Goal: Use online tool/utility: Utilize a website feature to perform a specific function

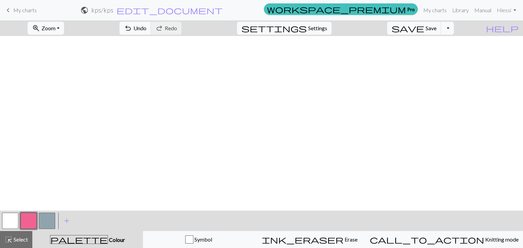
scroll to position [1021, 0]
click at [26, 239] on span "Select" at bounding box center [20, 240] width 15 height 6
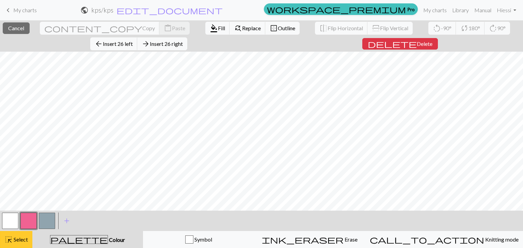
click at [23, 245] on button "highlight_alt Select Select" at bounding box center [16, 239] width 32 height 17
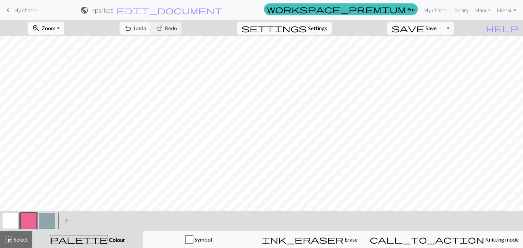
drag, startPoint x: 26, startPoint y: 237, endPoint x: 36, endPoint y: 213, distance: 26.1
click at [26, 237] on span "Select" at bounding box center [20, 240] width 15 height 6
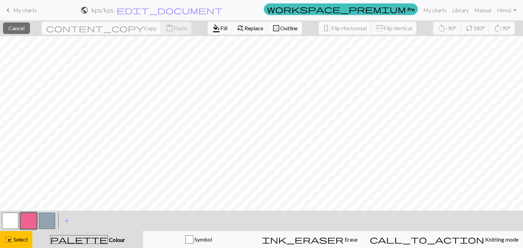
click at [272, 27] on span "border_outer" at bounding box center [276, 28] width 8 height 10
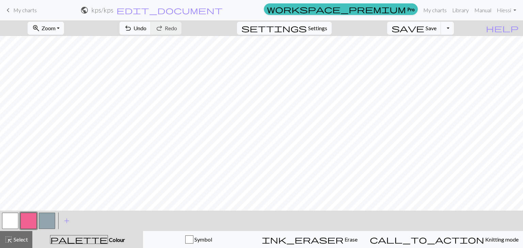
click at [11, 219] on button "button" at bounding box center [10, 221] width 16 height 16
click at [30, 223] on button "button" at bounding box center [28, 221] width 16 height 16
click at [11, 224] on button "button" at bounding box center [10, 221] width 16 height 16
click at [30, 212] on div at bounding box center [28, 221] width 18 height 18
drag, startPoint x: 33, startPoint y: 218, endPoint x: 33, endPoint y: 213, distance: 5.1
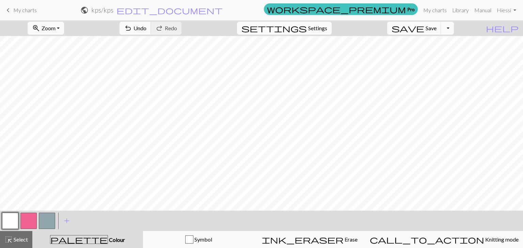
click at [33, 216] on button "button" at bounding box center [28, 221] width 16 height 16
click at [11, 219] on button "button" at bounding box center [10, 221] width 16 height 16
click at [33, 217] on button "button" at bounding box center [28, 221] width 16 height 16
click at [146, 30] on span "Undo" at bounding box center [139, 28] width 13 height 6
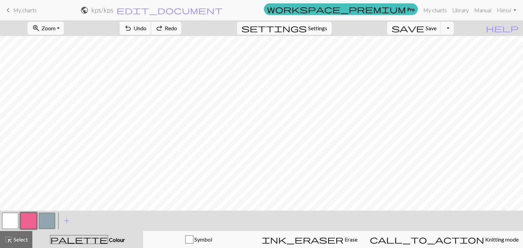
click at [146, 30] on span "Undo" at bounding box center [139, 28] width 13 height 6
click at [151, 29] on button "undo Undo Undo" at bounding box center [135, 28] width 32 height 13
click at [146, 28] on span "Undo" at bounding box center [139, 28] width 13 height 6
click at [146, 27] on span "Undo" at bounding box center [139, 28] width 13 height 6
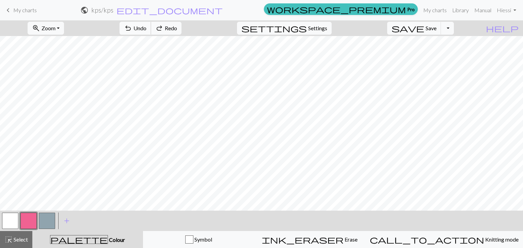
click at [146, 27] on span "Undo" at bounding box center [139, 28] width 13 height 6
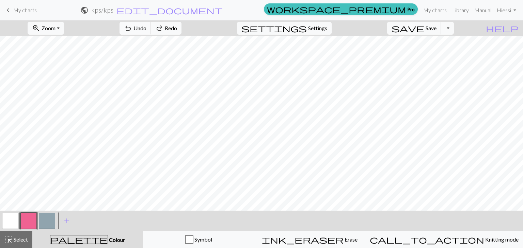
click at [146, 26] on span "Undo" at bounding box center [139, 28] width 13 height 6
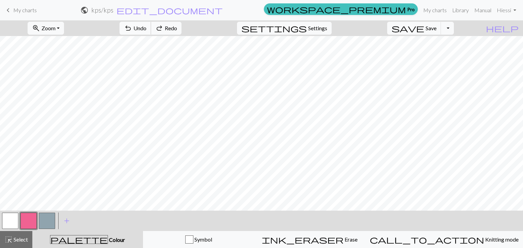
click at [146, 26] on span "Undo" at bounding box center [139, 28] width 13 height 6
click at [17, 219] on button "button" at bounding box center [10, 221] width 16 height 16
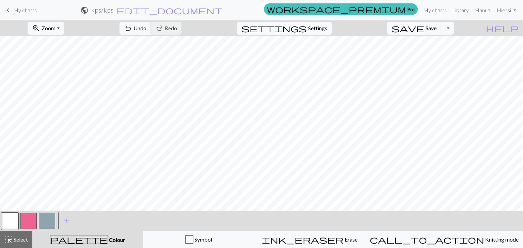
click at [31, 217] on button "button" at bounding box center [28, 221] width 16 height 16
click at [8, 218] on button "button" at bounding box center [10, 221] width 16 height 16
click at [30, 217] on button "button" at bounding box center [28, 221] width 16 height 16
click at [146, 27] on span "Undo" at bounding box center [139, 28] width 13 height 6
click at [132, 28] on span "undo" at bounding box center [128, 28] width 8 height 10
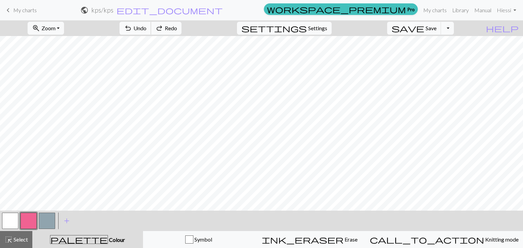
click at [132, 28] on span "undo" at bounding box center [128, 28] width 8 height 10
click at [132, 27] on span "undo" at bounding box center [128, 28] width 8 height 10
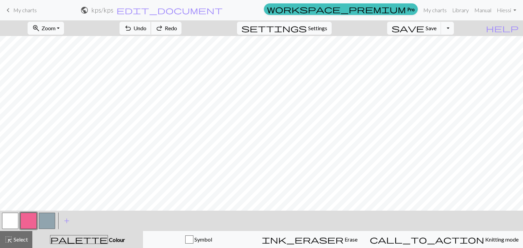
drag, startPoint x: 166, startPoint y: 27, endPoint x: 158, endPoint y: 34, distance: 11.0
click at [132, 28] on span "undo" at bounding box center [128, 28] width 8 height 10
drag, startPoint x: 7, startPoint y: 220, endPoint x: 12, endPoint y: 211, distance: 10.2
click at [8, 219] on button "button" at bounding box center [10, 221] width 16 height 16
click at [23, 217] on button "button" at bounding box center [28, 221] width 16 height 16
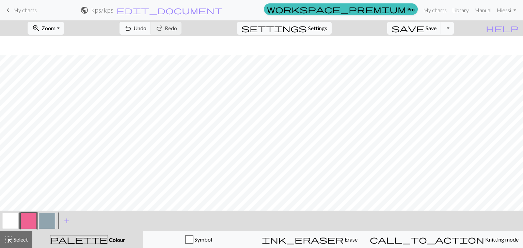
scroll to position [1123, 0]
drag, startPoint x: 14, startPoint y: 217, endPoint x: 22, endPoint y: 206, distance: 14.1
click at [15, 217] on button "button" at bounding box center [10, 221] width 16 height 16
click at [30, 221] on button "button" at bounding box center [28, 221] width 16 height 16
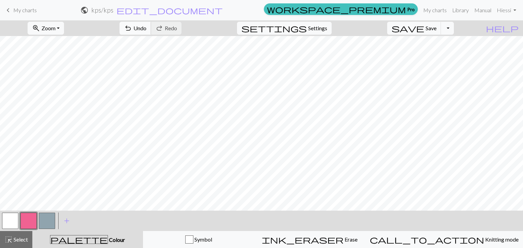
click at [146, 27] on span "Undo" at bounding box center [139, 28] width 13 height 6
click at [151, 25] on button "undo Undo Undo" at bounding box center [135, 28] width 32 height 13
click at [146, 29] on span "Undo" at bounding box center [139, 28] width 13 height 6
click at [151, 23] on button "undo Undo Undo" at bounding box center [135, 28] width 32 height 13
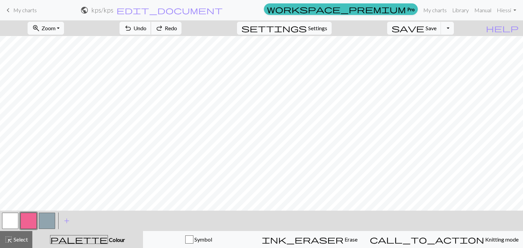
drag, startPoint x: 182, startPoint y: 23, endPoint x: 177, endPoint y: 29, distance: 7.5
click at [151, 22] on button "undo Undo Undo" at bounding box center [135, 28] width 32 height 13
click at [132, 27] on span "undo" at bounding box center [128, 28] width 8 height 10
click at [146, 31] on span "Undo" at bounding box center [139, 28] width 13 height 6
click at [146, 30] on span "Undo" at bounding box center [139, 28] width 13 height 6
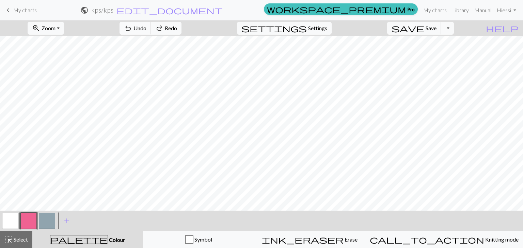
click at [146, 28] on span "Undo" at bounding box center [139, 28] width 13 height 6
click at [146, 27] on span "Undo" at bounding box center [139, 28] width 13 height 6
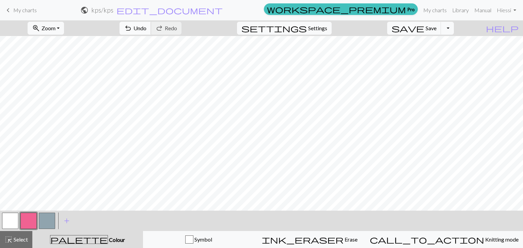
click at [146, 31] on span "Undo" at bounding box center [139, 28] width 13 height 6
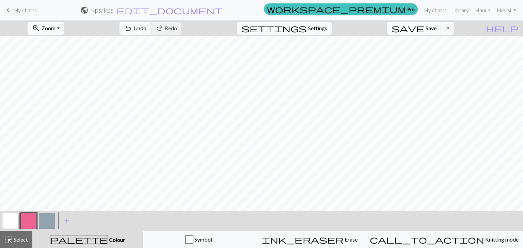
click at [132, 30] on span "undo" at bounding box center [128, 28] width 8 height 10
click at [132, 28] on span "undo" at bounding box center [128, 28] width 8 height 10
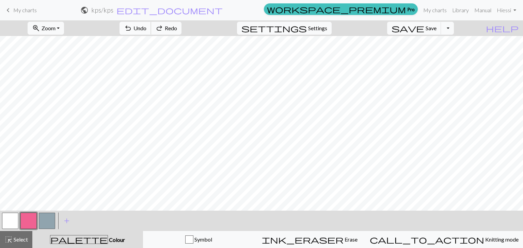
click at [132, 28] on span "undo" at bounding box center [128, 28] width 8 height 10
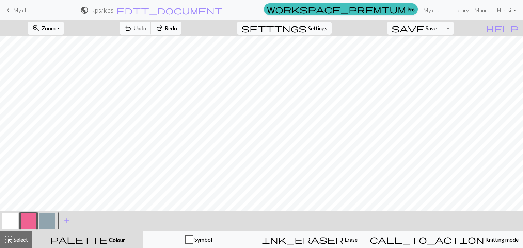
click at [132, 28] on span "undo" at bounding box center [128, 28] width 8 height 10
click at [15, 215] on button "button" at bounding box center [10, 221] width 16 height 16
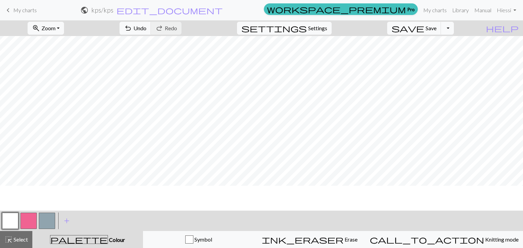
scroll to position [1030, 0]
click at [426, 28] on button "save Save Save" at bounding box center [414, 28] width 54 height 13
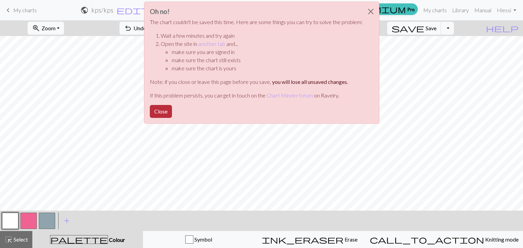
click at [158, 108] on button "Close" at bounding box center [161, 111] width 22 height 13
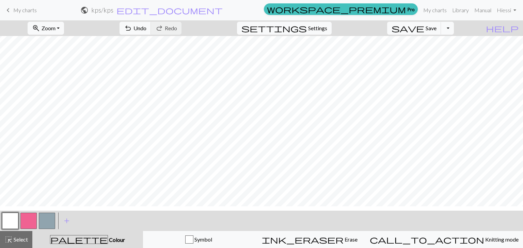
scroll to position [1115, 0]
click at [436, 28] on span "Save" at bounding box center [430, 28] width 11 height 6
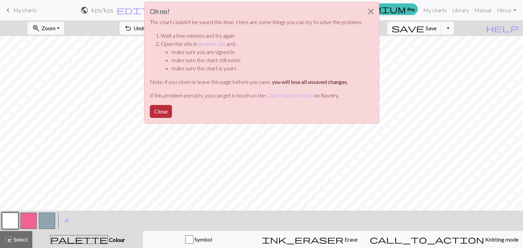
click at [164, 111] on button "Close" at bounding box center [161, 111] width 22 height 13
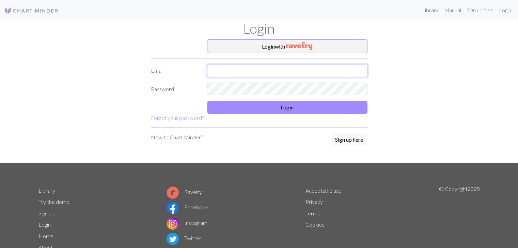
click at [290, 70] on input "text" at bounding box center [287, 70] width 160 height 13
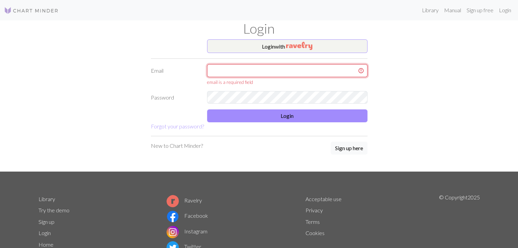
type input "[EMAIL_ADDRESS][DOMAIN_NAME]"
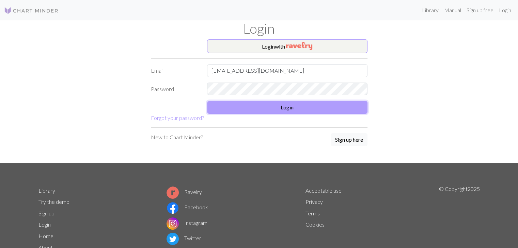
click at [270, 110] on button "Login" at bounding box center [287, 107] width 160 height 13
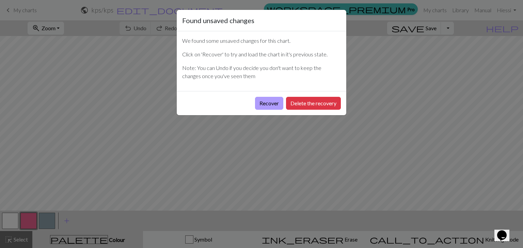
click at [274, 102] on button "Recover" at bounding box center [269, 103] width 28 height 13
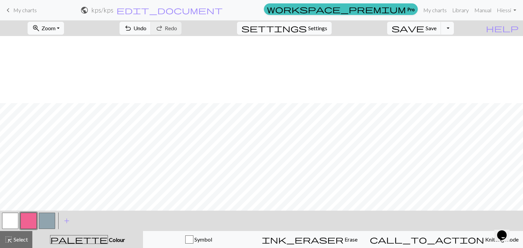
scroll to position [1668, 0]
click at [424, 27] on span "save" at bounding box center [407, 28] width 33 height 10
click at [321, 28] on span "Settings" at bounding box center [317, 28] width 19 height 8
select select "dk"
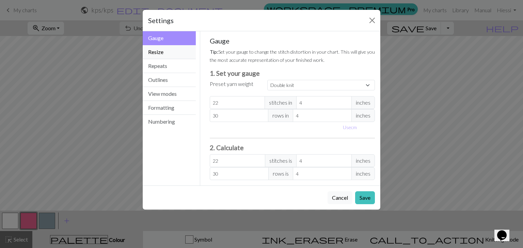
click at [182, 53] on button "Resize" at bounding box center [169, 52] width 53 height 14
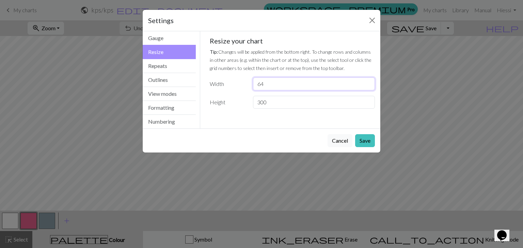
click at [367, 82] on input "64" at bounding box center [314, 84] width 122 height 13
click at [367, 82] on input "65" at bounding box center [314, 84] width 122 height 13
click at [367, 82] on input "66" at bounding box center [314, 84] width 122 height 13
click at [367, 82] on input "67" at bounding box center [314, 84] width 122 height 13
click at [367, 82] on input "68" at bounding box center [314, 84] width 122 height 13
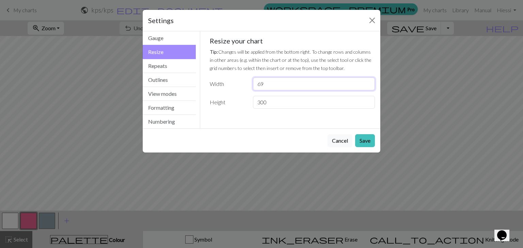
click at [367, 82] on input "69" at bounding box center [314, 84] width 122 height 13
click at [367, 82] on input "70" at bounding box center [314, 84] width 122 height 13
click at [367, 82] on input "71" at bounding box center [314, 84] width 122 height 13
click at [367, 82] on input "72" at bounding box center [314, 84] width 122 height 13
click at [367, 82] on input "73" at bounding box center [314, 84] width 122 height 13
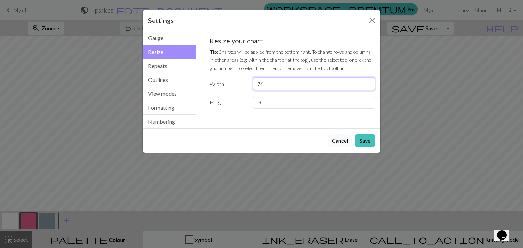
click at [367, 82] on input "74" at bounding box center [314, 84] width 122 height 13
click at [367, 82] on input "75" at bounding box center [314, 84] width 122 height 13
click at [367, 82] on input "76" at bounding box center [314, 84] width 122 height 13
type input "77"
click at [367, 82] on input "77" at bounding box center [314, 84] width 122 height 13
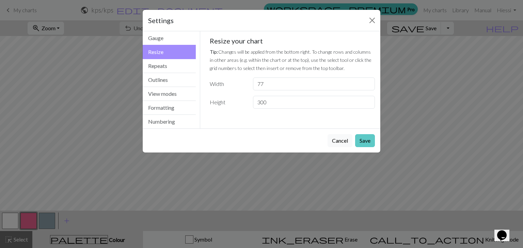
click at [367, 139] on button "Save" at bounding box center [365, 140] width 20 height 13
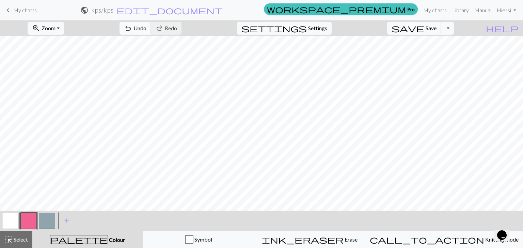
click at [151, 24] on button "undo Undo Undo" at bounding box center [135, 28] width 32 height 13
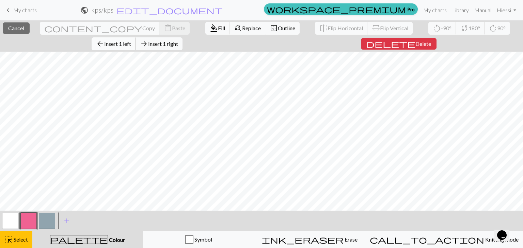
click at [136, 37] on button "arrow_back Insert 1 left" at bounding box center [114, 43] width 44 height 13
click at [131, 41] on span "Insert 1 left" at bounding box center [117, 44] width 27 height 6
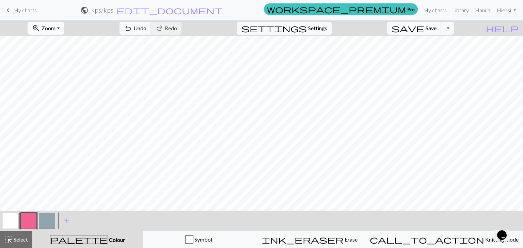
click at [55, 29] on span "Zoom" at bounding box center [49, 28] width 14 height 6
click at [60, 51] on button "Fit width" at bounding box center [55, 54] width 54 height 11
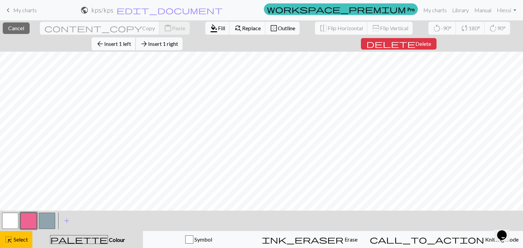
click at [136, 37] on button "arrow_back Insert 1 left" at bounding box center [114, 43] width 44 height 13
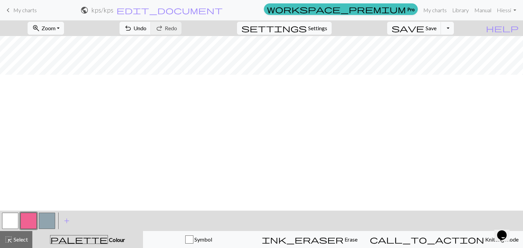
scroll to position [1232, 0]
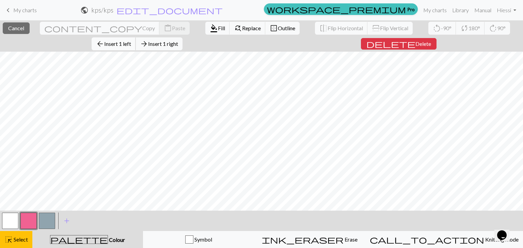
click at [131, 41] on span "Insert 1 left" at bounding box center [117, 44] width 27 height 6
click at [136, 37] on button "arrow_back Insert 1 left" at bounding box center [114, 43] width 44 height 13
click at [131, 41] on span "Insert 1 left" at bounding box center [117, 44] width 27 height 6
click at [136, 37] on button "arrow_back Insert 1 left" at bounding box center [114, 43] width 44 height 13
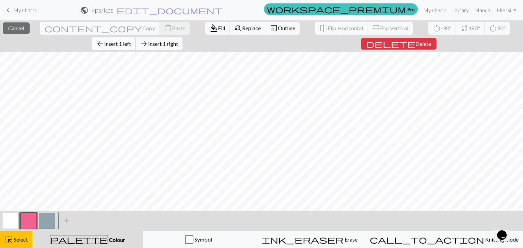
click at [104, 39] on span "arrow_back" at bounding box center [100, 44] width 8 height 10
click at [131, 41] on span "Insert 1 left" at bounding box center [117, 44] width 27 height 6
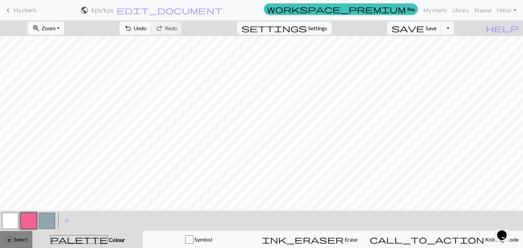
click at [11, 241] on span "highlight_alt" at bounding box center [8, 240] width 8 height 10
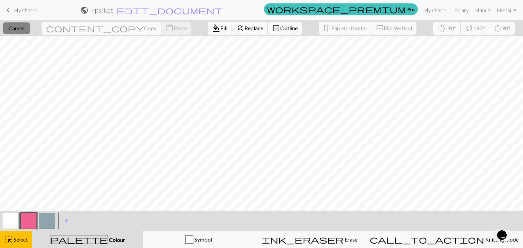
click at [25, 26] on span "Cancel" at bounding box center [17, 28] width 16 height 6
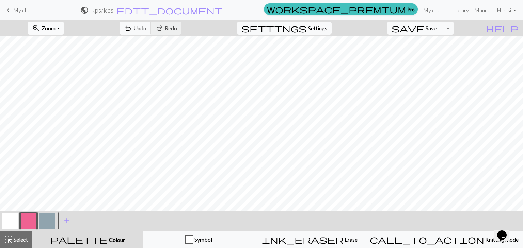
click at [55, 25] on span "Zoom" at bounding box center [49, 28] width 14 height 6
click at [51, 41] on button "Fit all" at bounding box center [55, 43] width 54 height 11
drag, startPoint x: 11, startPoint y: 237, endPoint x: 17, endPoint y: 230, distance: 9.2
click at [11, 236] on span "highlight_alt" at bounding box center [8, 240] width 8 height 10
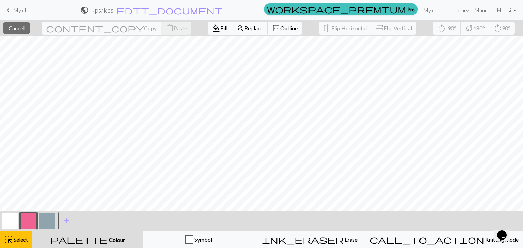
click at [280, 26] on span "Outline" at bounding box center [288, 28] width 17 height 6
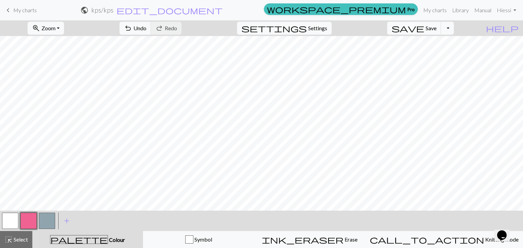
click at [15, 217] on button "button" at bounding box center [10, 221] width 16 height 16
click at [50, 217] on button "button" at bounding box center [47, 221] width 16 height 16
click at [33, 217] on button "button" at bounding box center [28, 221] width 16 height 16
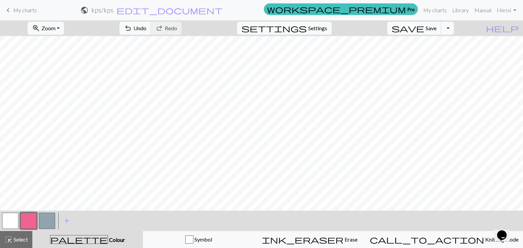
drag, startPoint x: 4, startPoint y: 217, endPoint x: 41, endPoint y: 209, distance: 37.8
click at [4, 217] on button "button" at bounding box center [10, 221] width 16 height 16
click at [33, 217] on button "button" at bounding box center [28, 221] width 16 height 16
click at [14, 221] on button "button" at bounding box center [10, 221] width 16 height 16
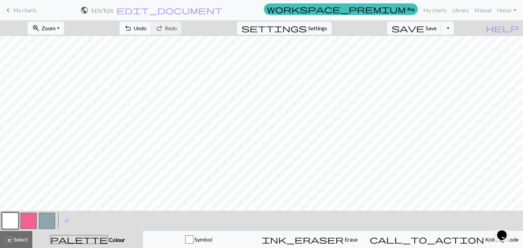
click at [31, 216] on button "button" at bounding box center [28, 221] width 16 height 16
click at [14, 217] on button "button" at bounding box center [10, 221] width 16 height 16
drag, startPoint x: 26, startPoint y: 218, endPoint x: 40, endPoint y: 206, distance: 18.6
click at [25, 217] on button "button" at bounding box center [28, 221] width 16 height 16
drag, startPoint x: 10, startPoint y: 216, endPoint x: 27, endPoint y: 206, distance: 19.3
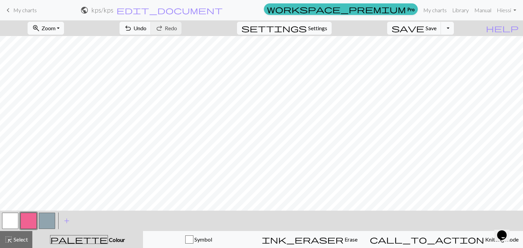
click at [11, 215] on button "button" at bounding box center [10, 221] width 16 height 16
click at [151, 33] on button "undo Undo Undo" at bounding box center [135, 28] width 32 height 13
click at [146, 26] on span "Undo" at bounding box center [139, 28] width 13 height 6
drag, startPoint x: 26, startPoint y: 218, endPoint x: 36, endPoint y: 208, distance: 14.0
click at [26, 218] on button "button" at bounding box center [28, 221] width 16 height 16
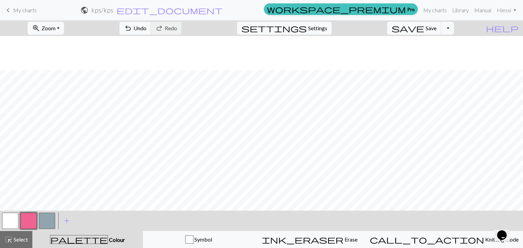
scroll to position [841, 0]
click at [2, 220] on button "button" at bounding box center [10, 221] width 16 height 16
click at [146, 28] on span "Undo" at bounding box center [139, 28] width 13 height 6
drag, startPoint x: 26, startPoint y: 221, endPoint x: 20, endPoint y: 224, distance: 7.0
click at [25, 221] on button "button" at bounding box center [28, 221] width 16 height 16
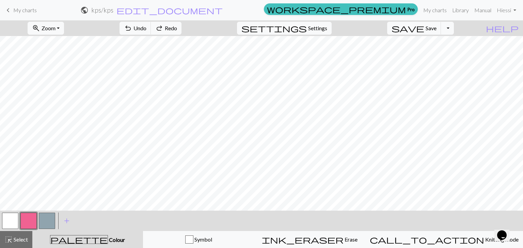
click at [81, 219] on div "< > add Add a colour" at bounding box center [261, 221] width 523 height 20
drag, startPoint x: 13, startPoint y: 218, endPoint x: 21, endPoint y: 212, distance: 10.0
click at [13, 219] on button "button" at bounding box center [10, 221] width 16 height 16
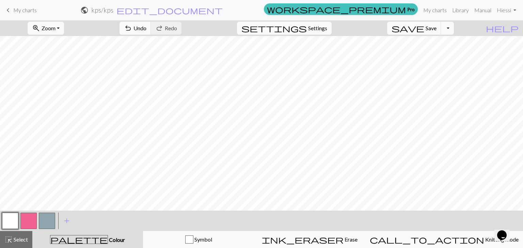
click at [29, 218] on button "button" at bounding box center [28, 221] width 16 height 16
drag, startPoint x: 15, startPoint y: 220, endPoint x: 31, endPoint y: 211, distance: 18.1
click at [16, 220] on button "button" at bounding box center [10, 221] width 16 height 16
click at [26, 222] on button "button" at bounding box center [28, 221] width 16 height 16
click at [146, 27] on span "Undo" at bounding box center [139, 28] width 13 height 6
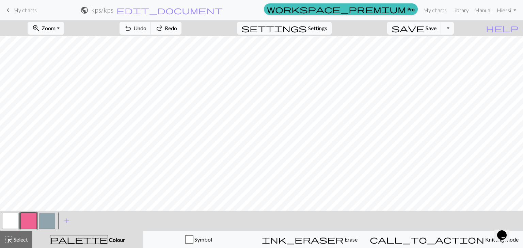
click at [146, 28] on span "Undo" at bounding box center [139, 28] width 13 height 6
click at [146, 27] on span "Undo" at bounding box center [139, 28] width 13 height 6
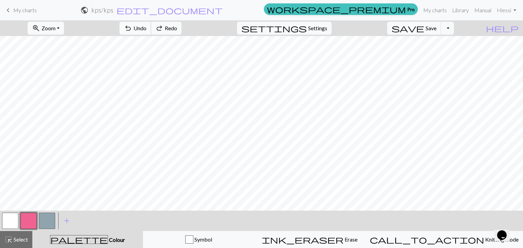
click at [146, 27] on span "Undo" at bounding box center [139, 28] width 13 height 6
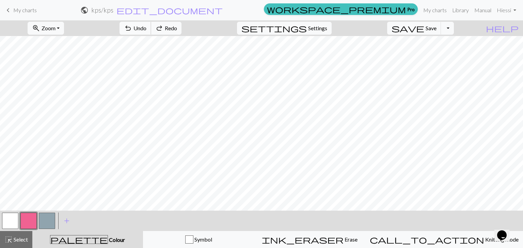
click at [146, 26] on span "Undo" at bounding box center [139, 28] width 13 height 6
click at [146, 25] on span "Undo" at bounding box center [139, 28] width 13 height 6
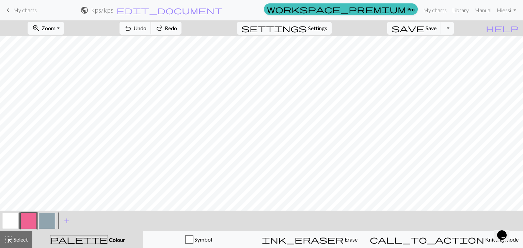
click at [146, 25] on span "Undo" at bounding box center [139, 28] width 13 height 6
click at [146, 28] on span "Undo" at bounding box center [139, 28] width 13 height 6
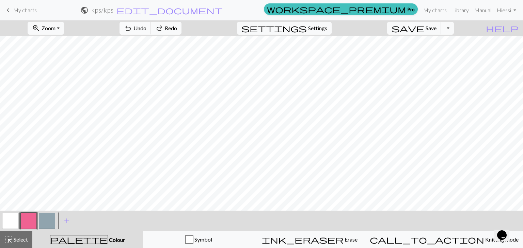
click at [146, 26] on span "Undo" at bounding box center [139, 28] width 13 height 6
click at [146, 25] on span "Undo" at bounding box center [139, 28] width 13 height 6
click at [151, 24] on button "undo Undo Undo" at bounding box center [135, 28] width 32 height 13
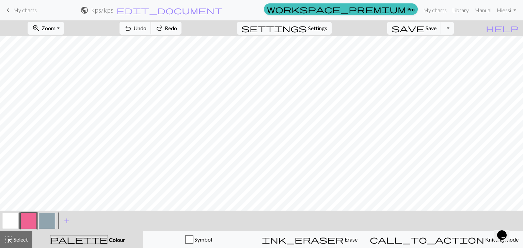
click at [151, 24] on button "undo Undo Undo" at bounding box center [135, 28] width 32 height 13
click at [64, 29] on button "zoom_in Zoom Zoom" at bounding box center [46, 28] width 36 height 13
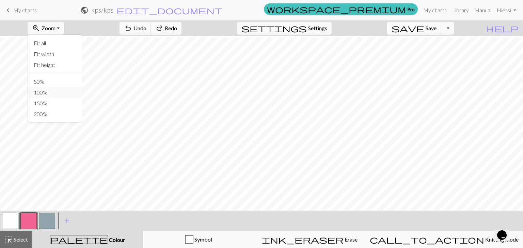
click at [49, 91] on button "100%" at bounding box center [55, 92] width 54 height 11
click at [64, 29] on button "zoom_in Zoom Zoom" at bounding box center [46, 28] width 36 height 13
click at [53, 81] on button "50%" at bounding box center [55, 81] width 54 height 11
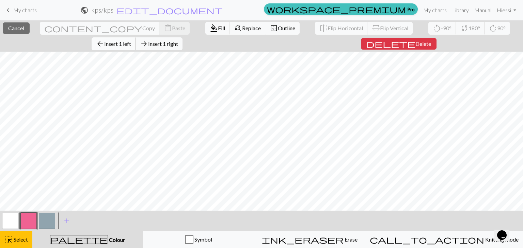
click at [104, 39] on span "arrow_back" at bounding box center [100, 44] width 8 height 10
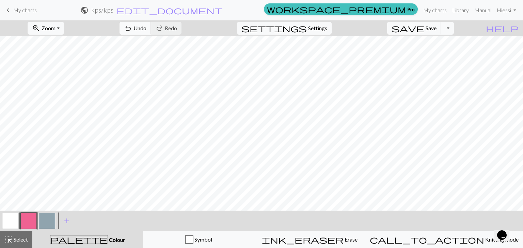
click at [146, 29] on span "Undo" at bounding box center [139, 28] width 13 height 6
click at [146, 27] on span "Undo" at bounding box center [139, 28] width 13 height 6
click at [3, 239] on button "highlight_alt Select Select" at bounding box center [16, 239] width 32 height 17
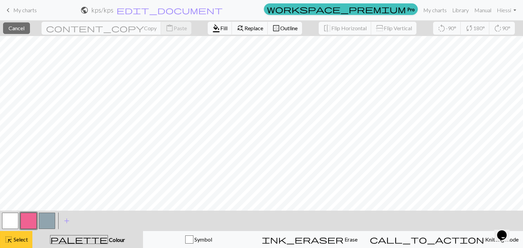
click at [7, 239] on span "highlight_alt" at bounding box center [8, 240] width 8 height 10
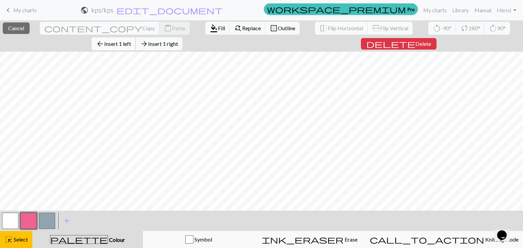
click at [131, 41] on span "Insert 1 left" at bounding box center [117, 44] width 27 height 6
drag, startPoint x: 50, startPoint y: 219, endPoint x: 54, endPoint y: 207, distance: 12.2
click at [50, 218] on button "button" at bounding box center [47, 221] width 16 height 16
click at [218, 26] on span "Fill" at bounding box center [221, 28] width 7 height 6
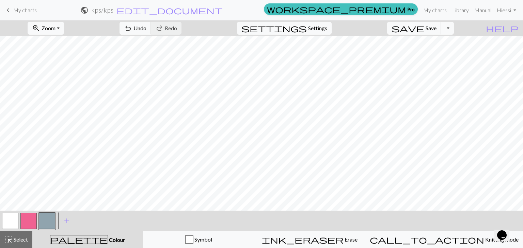
click at [14, 221] on button "button" at bounding box center [10, 221] width 16 height 16
click at [20, 238] on span "Select" at bounding box center [20, 240] width 15 height 6
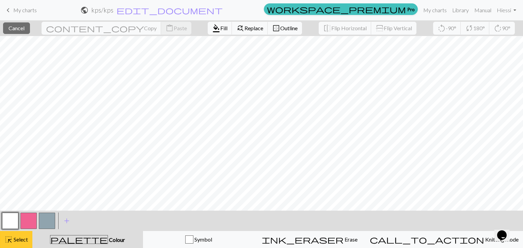
click at [18, 238] on span "Select" at bounding box center [20, 240] width 15 height 6
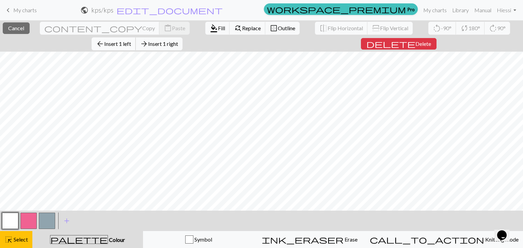
click at [131, 41] on span "Insert 1 left" at bounding box center [117, 44] width 27 height 6
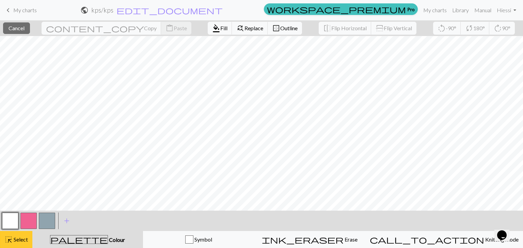
click at [25, 232] on button "highlight_alt Select Select" at bounding box center [16, 239] width 32 height 17
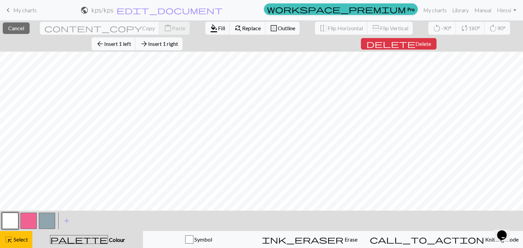
click at [50, 219] on button "button" at bounding box center [47, 221] width 16 height 16
click at [218, 28] on span "Fill" at bounding box center [221, 28] width 7 height 6
click at [104, 39] on span "arrow_back" at bounding box center [100, 44] width 8 height 10
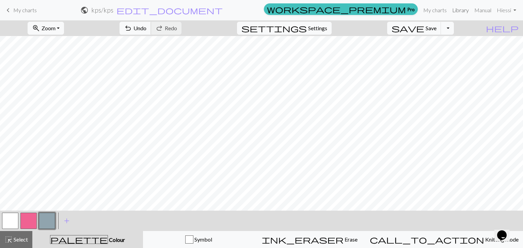
click at [146, 26] on span "Undo" at bounding box center [139, 28] width 13 height 6
click at [146, 25] on span "Undo" at bounding box center [139, 28] width 13 height 6
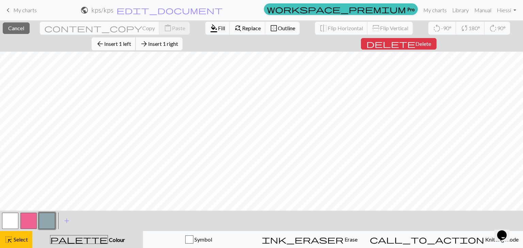
click at [136, 37] on button "arrow_back Insert 1 left" at bounding box center [114, 43] width 44 height 13
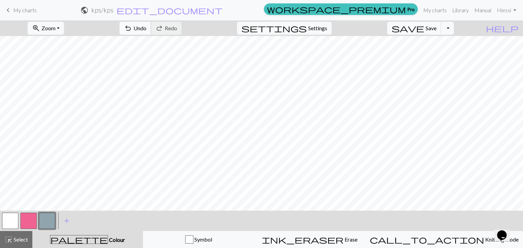
click at [146, 30] on span "Undo" at bounding box center [139, 28] width 13 height 6
click at [163, 26] on span "redo" at bounding box center [159, 28] width 8 height 10
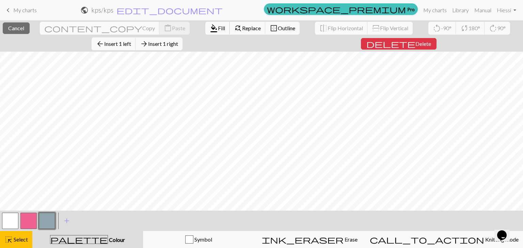
click at [218, 26] on span "Fill" at bounding box center [221, 28] width 7 height 6
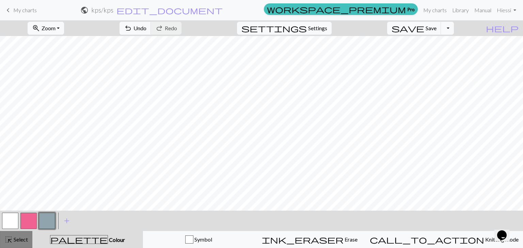
click at [6, 239] on span "highlight_alt" at bounding box center [8, 240] width 8 height 10
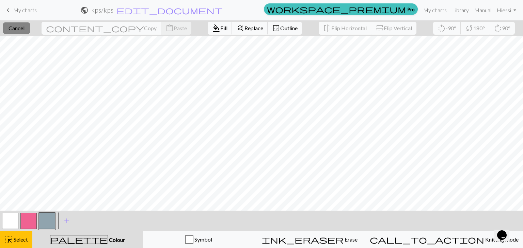
click at [25, 31] on span "Cancel" at bounding box center [17, 28] width 16 height 6
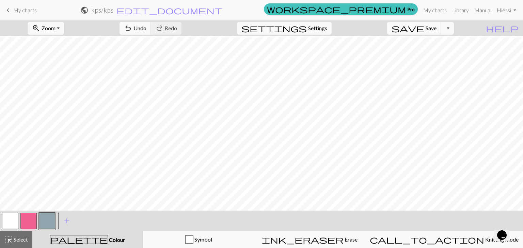
click at [132, 25] on span "undo" at bounding box center [128, 28] width 8 height 10
click at [132, 24] on span "undo" at bounding box center [128, 28] width 8 height 10
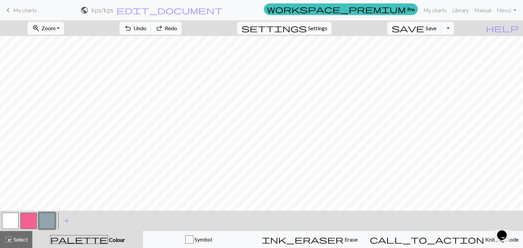
click at [163, 23] on span "redo" at bounding box center [159, 28] width 8 height 10
click at [10, 235] on button "highlight_alt Select Select" at bounding box center [16, 239] width 32 height 17
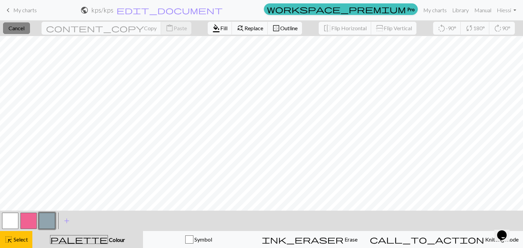
click at [23, 29] on span "Cancel" at bounding box center [17, 28] width 16 height 6
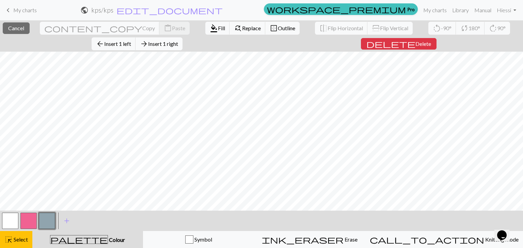
click at [148, 39] on span "arrow_forward" at bounding box center [144, 44] width 8 height 10
click at [218, 26] on span "Fill" at bounding box center [221, 28] width 7 height 6
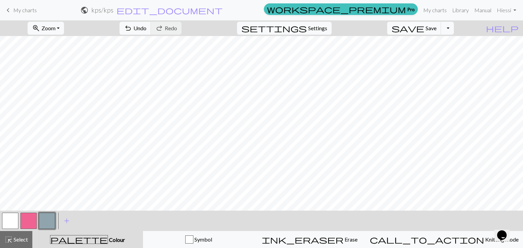
click at [7, 227] on button "button" at bounding box center [10, 221] width 16 height 16
click at [46, 222] on button "button" at bounding box center [47, 221] width 16 height 16
click at [15, 236] on div "highlight_alt Select Select" at bounding box center [15, 240] width 23 height 8
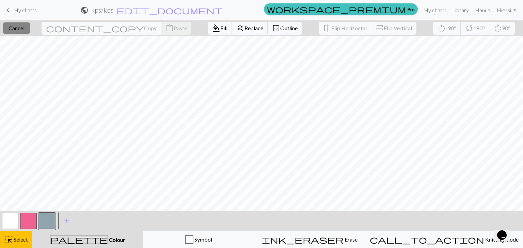
click at [21, 27] on span "Cancel" at bounding box center [17, 28] width 16 height 6
drag, startPoint x: 22, startPoint y: 29, endPoint x: 278, endPoint y: 6, distance: 257.3
click at [22, 30] on span "Cancel" at bounding box center [17, 28] width 16 height 6
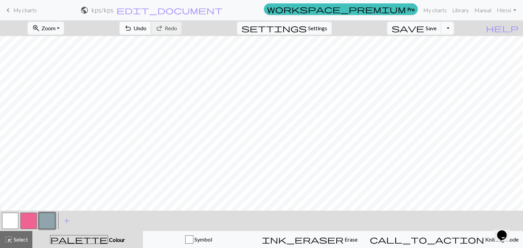
click at [146, 28] on span "Undo" at bounding box center [139, 28] width 13 height 6
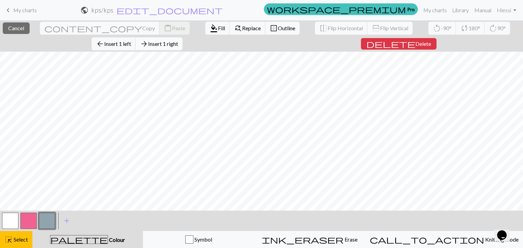
click at [148, 39] on span "arrow_forward" at bounding box center [144, 44] width 8 height 10
click at [205, 25] on button "format_color_fill Fill" at bounding box center [217, 28] width 25 height 13
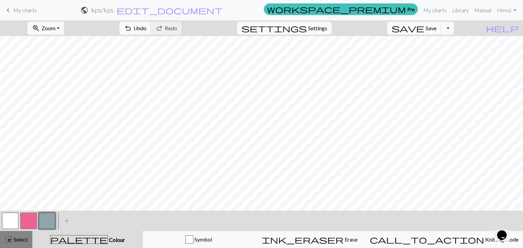
click at [16, 235] on button "highlight_alt Select Select" at bounding box center [16, 239] width 32 height 17
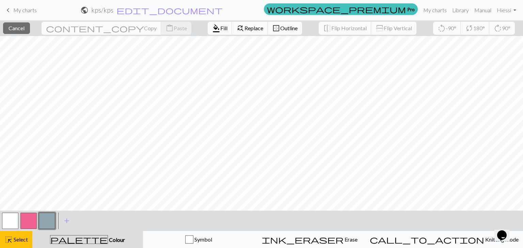
click at [25, 220] on button "button" at bounding box center [28, 221] width 16 height 16
click at [25, 237] on span "Select" at bounding box center [20, 240] width 15 height 6
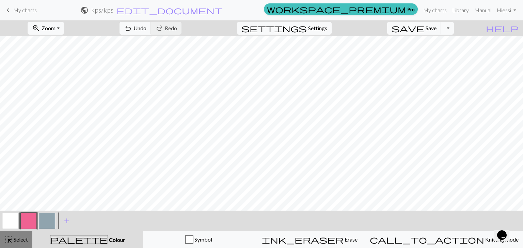
click at [15, 239] on span "Select" at bounding box center [20, 240] width 15 height 6
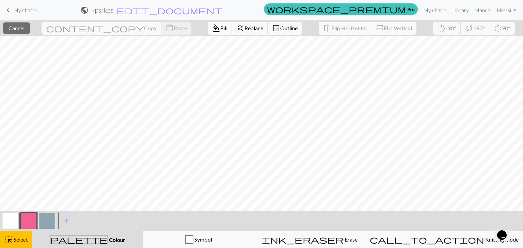
click at [220, 29] on span "Fill" at bounding box center [223, 28] width 7 height 6
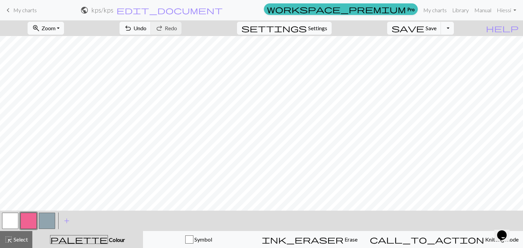
click at [12, 219] on button "button" at bounding box center [10, 221] width 16 height 16
click at [34, 217] on button "button" at bounding box center [28, 221] width 16 height 16
drag, startPoint x: 21, startPoint y: 238, endPoint x: 45, endPoint y: 223, distance: 27.5
click at [21, 237] on span "Select" at bounding box center [20, 240] width 15 height 6
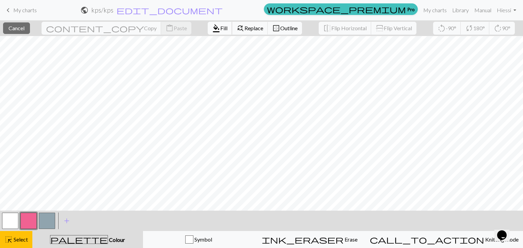
click at [208, 30] on button "format_color_fill Fill" at bounding box center [220, 28] width 25 height 13
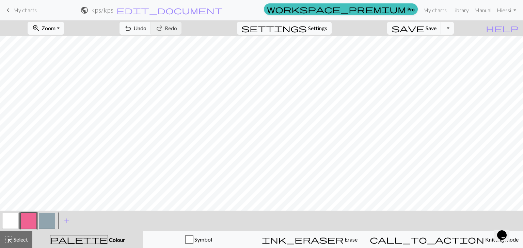
drag, startPoint x: 6, startPoint y: 235, endPoint x: 22, endPoint y: 225, distance: 18.4
click at [6, 235] on span "highlight_alt" at bounding box center [8, 240] width 8 height 10
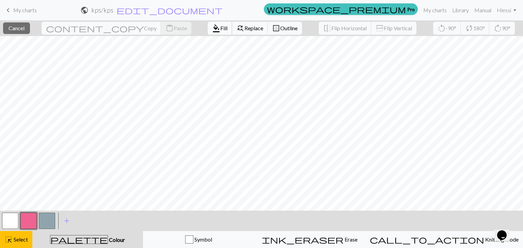
click at [220, 27] on span "Fill" at bounding box center [223, 28] width 7 height 6
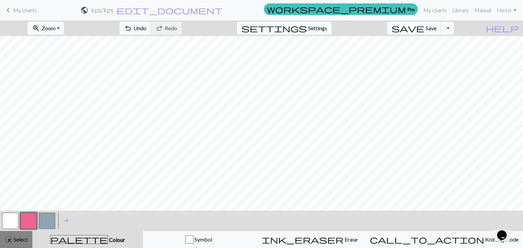
click at [17, 235] on button "highlight_alt Select Select" at bounding box center [16, 239] width 32 height 17
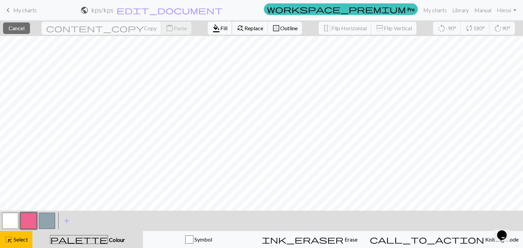
click at [212, 25] on span "format_color_fill" at bounding box center [216, 28] width 8 height 10
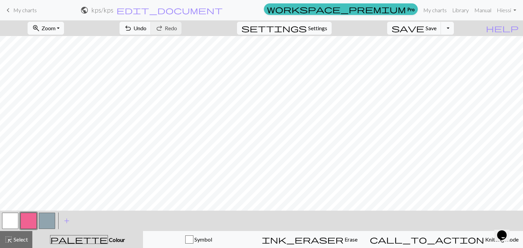
click at [14, 220] on button "button" at bounding box center [10, 221] width 16 height 16
click at [45, 219] on button "button" at bounding box center [47, 221] width 16 height 16
click at [26, 220] on button "button" at bounding box center [28, 221] width 16 height 16
click at [23, 237] on span "Select" at bounding box center [20, 240] width 15 height 6
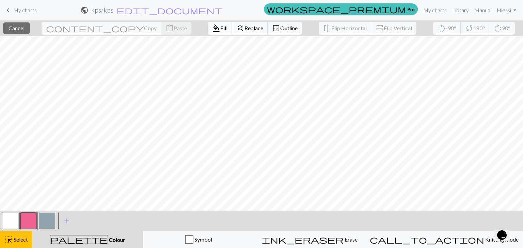
click at [212, 29] on span "format_color_fill" at bounding box center [216, 28] width 8 height 10
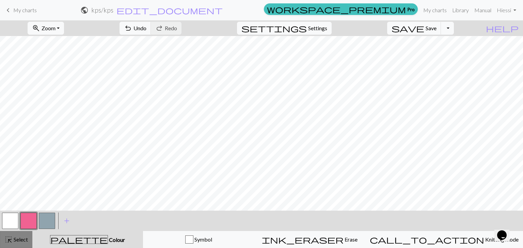
click at [15, 236] on div "highlight_alt Select Select" at bounding box center [15, 240] width 23 height 8
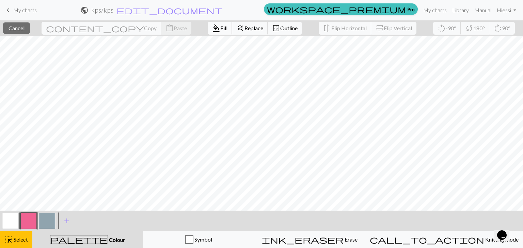
click at [208, 23] on button "format_color_fill Fill" at bounding box center [220, 28] width 25 height 13
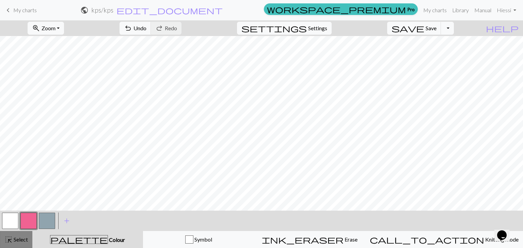
click at [10, 237] on span "highlight_alt" at bounding box center [8, 240] width 8 height 10
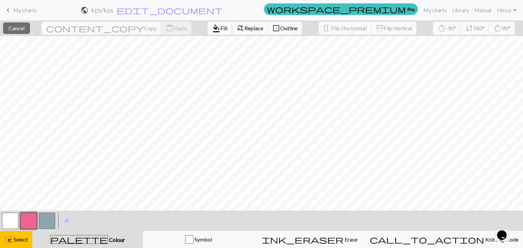
click at [220, 25] on span "Fill" at bounding box center [223, 28] width 7 height 6
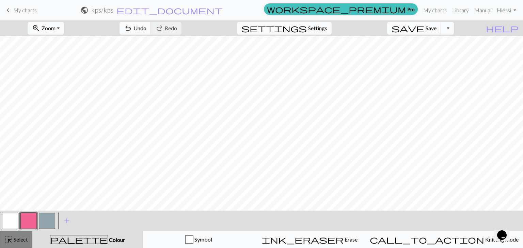
click at [16, 235] on button "highlight_alt Select Select" at bounding box center [16, 239] width 32 height 17
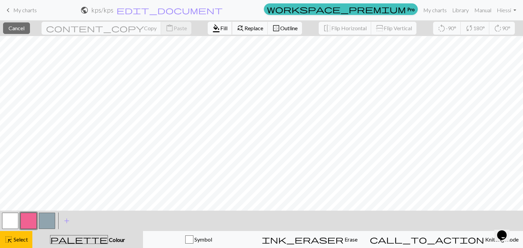
click at [212, 25] on span "format_color_fill" at bounding box center [216, 28] width 8 height 10
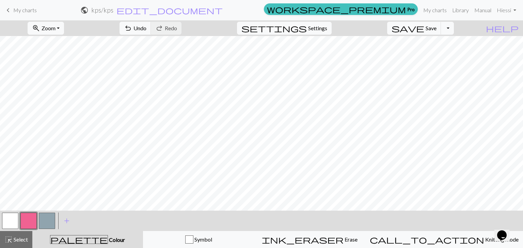
click at [11, 236] on span "highlight_alt" at bounding box center [8, 240] width 8 height 10
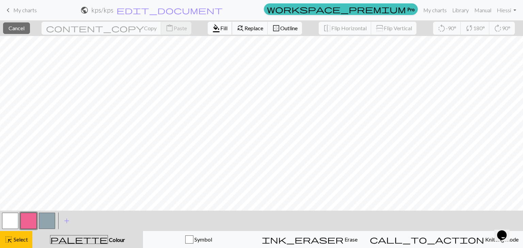
click at [220, 27] on span "Fill" at bounding box center [223, 28] width 7 height 6
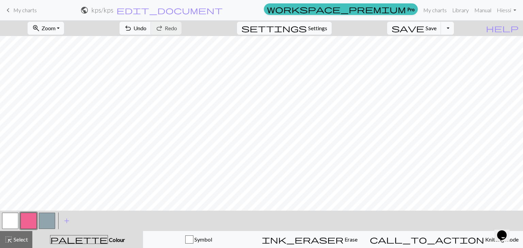
click at [441, 248] on html "This website uses cookies to ensure you get the best experience on our website.…" at bounding box center [261, 124] width 523 height 248
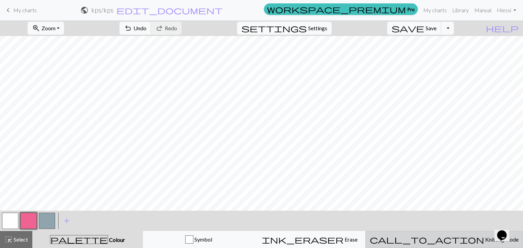
click at [433, 244] on div "call_to_action Knitting mode Knitting mode" at bounding box center [444, 240] width 149 height 8
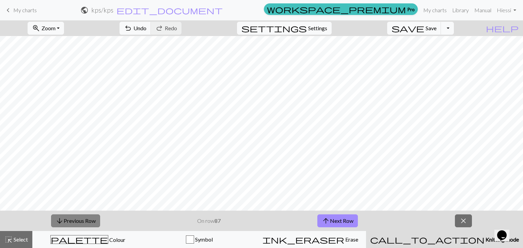
click at [91, 222] on button "arrow_downward Previous Row" at bounding box center [75, 221] width 49 height 13
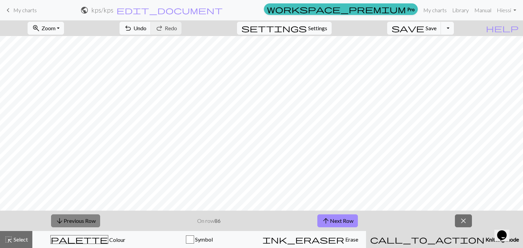
click at [91, 222] on button "arrow_downward Previous Row" at bounding box center [75, 221] width 49 height 13
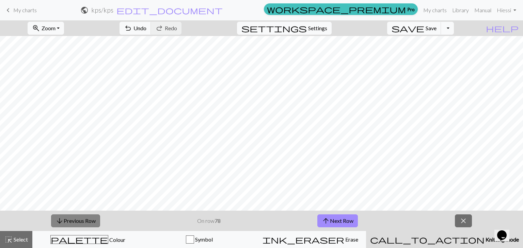
click at [90, 222] on button "arrow_downward Previous Row" at bounding box center [75, 221] width 49 height 13
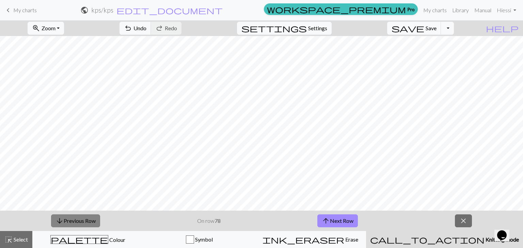
click at [89, 221] on button "arrow_downward Previous Row" at bounding box center [75, 221] width 49 height 13
click at [90, 221] on button "arrow_downward Previous Row" at bounding box center [75, 221] width 49 height 13
click at [89, 221] on button "arrow_downward Previous Row" at bounding box center [75, 221] width 49 height 13
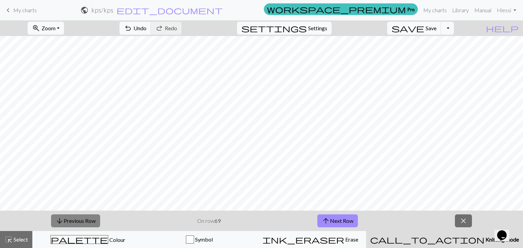
click at [88, 221] on button "arrow_downward Previous Row" at bounding box center [75, 221] width 49 height 13
click at [89, 219] on button "arrow_downward Previous Row" at bounding box center [75, 221] width 49 height 13
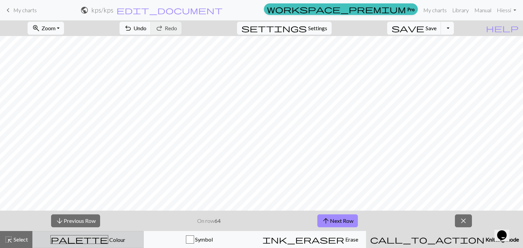
click at [135, 235] on button "palette Colour Colour" at bounding box center [87, 239] width 111 height 17
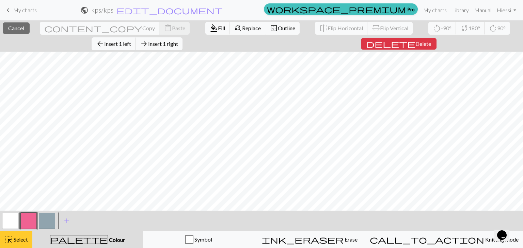
click at [18, 241] on span "Select" at bounding box center [20, 240] width 15 height 6
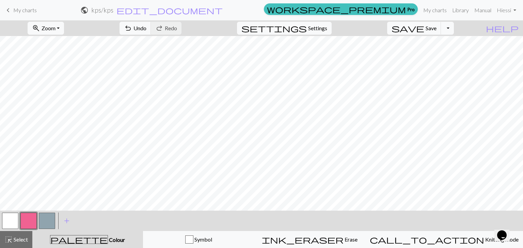
click at [10, 217] on button "button" at bounding box center [10, 221] width 16 height 16
click at [28, 225] on button "button" at bounding box center [28, 221] width 16 height 16
click at [146, 28] on span "Undo" at bounding box center [139, 28] width 13 height 6
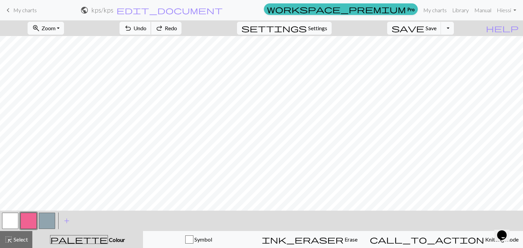
click at [146, 28] on span "Undo" at bounding box center [139, 28] width 13 height 6
click at [146, 27] on span "Undo" at bounding box center [139, 28] width 13 height 6
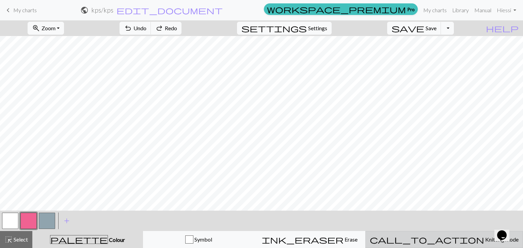
click at [432, 234] on button "call_to_action Knitting mode Knitting mode" at bounding box center [444, 239] width 158 height 17
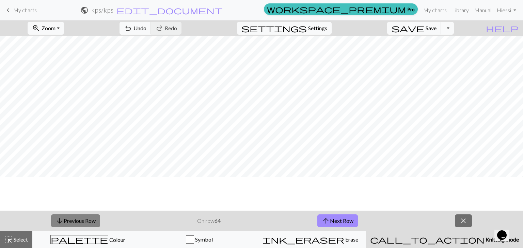
scroll to position [1101, 0]
click at [63, 222] on span "arrow_downward" at bounding box center [59, 221] width 8 height 10
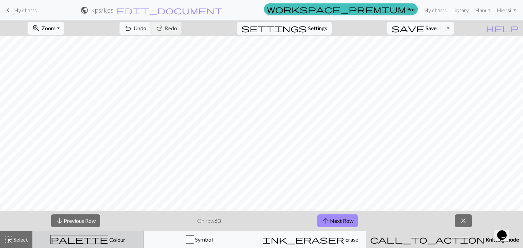
click at [138, 241] on div "palette Colour Colour" at bounding box center [88, 240] width 102 height 9
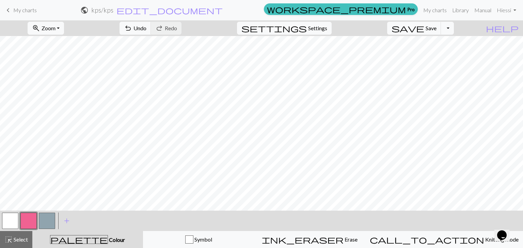
click at [15, 221] on button "button" at bounding box center [10, 221] width 16 height 16
click at [31, 222] on button "button" at bounding box center [28, 221] width 16 height 16
click at [19, 239] on span "Select" at bounding box center [20, 240] width 15 height 6
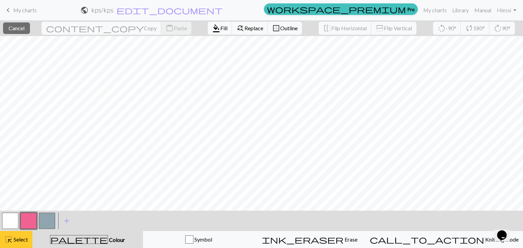
click at [18, 244] on div "highlight_alt Select Select" at bounding box center [15, 240] width 23 height 8
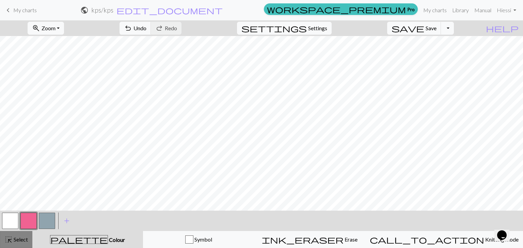
click at [18, 242] on span "Select" at bounding box center [20, 240] width 15 height 6
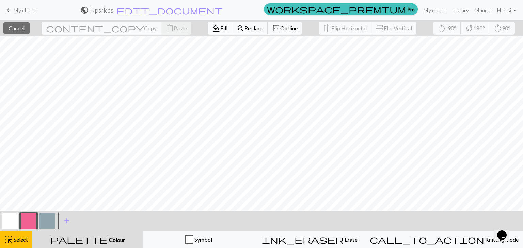
click at [212, 27] on span "format_color_fill" at bounding box center [216, 28] width 8 height 10
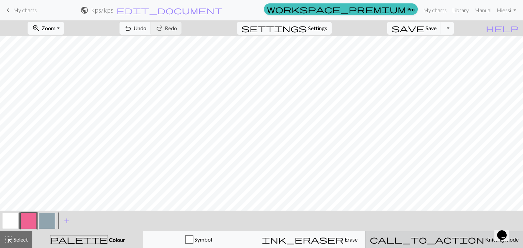
click at [411, 237] on div "call_to_action Knitting mode Knitting mode" at bounding box center [444, 240] width 149 height 8
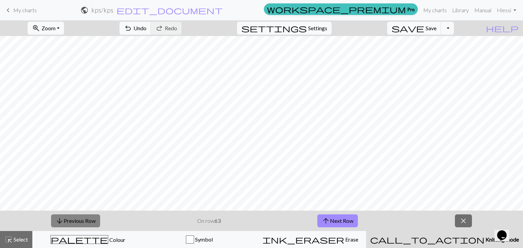
click at [71, 220] on button "arrow_downward Previous Row" at bounding box center [75, 221] width 49 height 13
click at [75, 220] on button "arrow_downward Previous Row" at bounding box center [75, 221] width 49 height 13
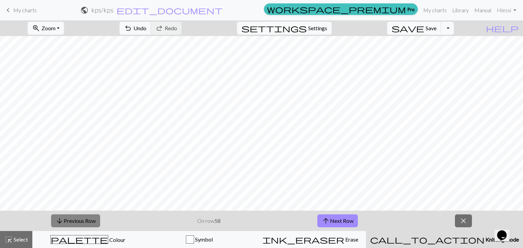
click at [75, 220] on button "arrow_downward Previous Row" at bounding box center [75, 221] width 49 height 13
